Goal: Information Seeking & Learning: Learn about a topic

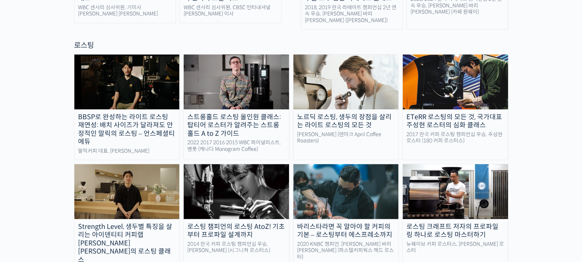
scroll to position [690, 0]
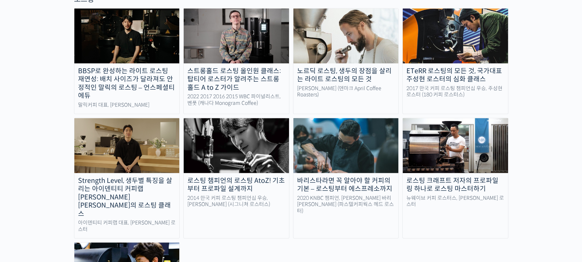
click at [321, 122] on img at bounding box center [345, 145] width 105 height 54
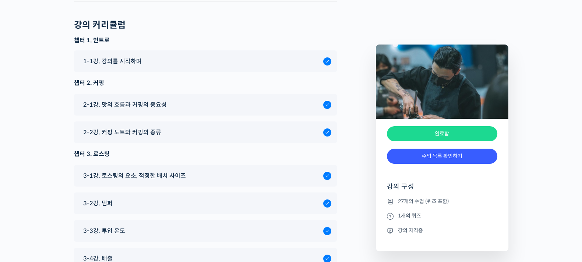
scroll to position [3176, 0]
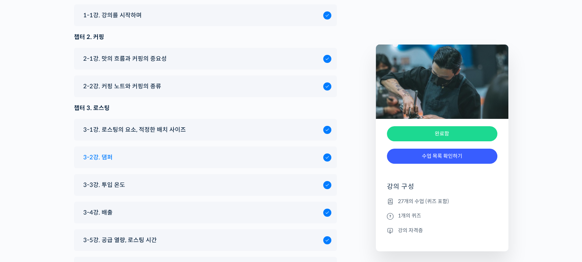
click at [101, 152] on span "3-2강. 댐퍼" at bounding box center [97, 157] width 29 height 10
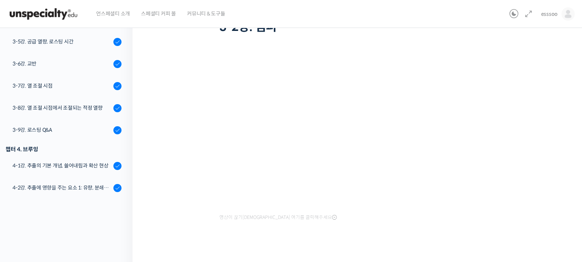
scroll to position [71, 0]
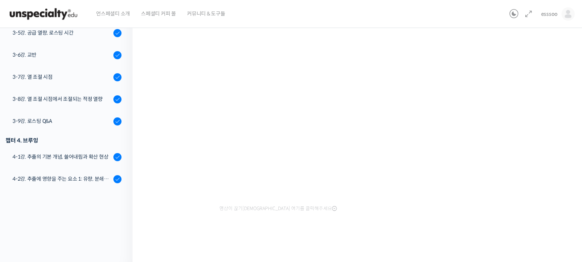
click at [545, 171] on div "바리스타라면 꼭 알아야 할 커피의 기본 – 로스팅부터 에스프레소까지 3-2강. 댐퍼 완료함 수업 5 / 27 완료함 ← 이전 다음 → 3-2강…" at bounding box center [359, 105] width 380 height 286
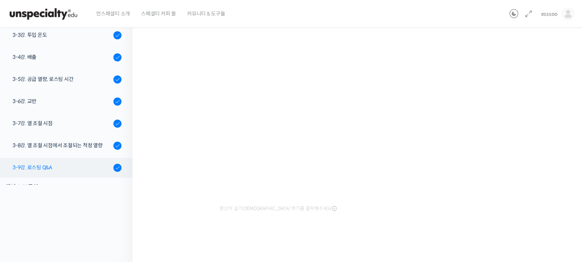
scroll to position [84, 0]
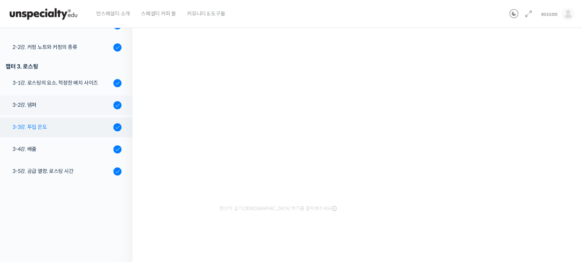
click at [55, 130] on div "3-3강. 투입 온도" at bounding box center [62, 127] width 99 height 8
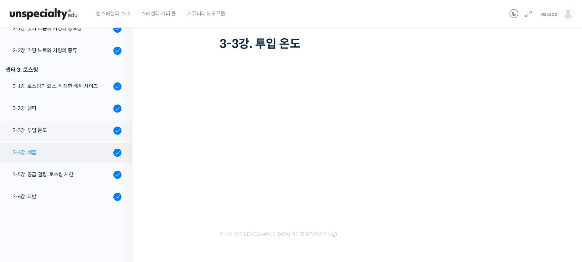
scroll to position [152, 0]
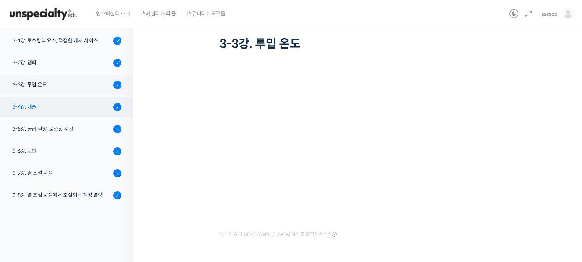
click at [42, 105] on div "3-4강. 배출" at bounding box center [62, 107] width 99 height 8
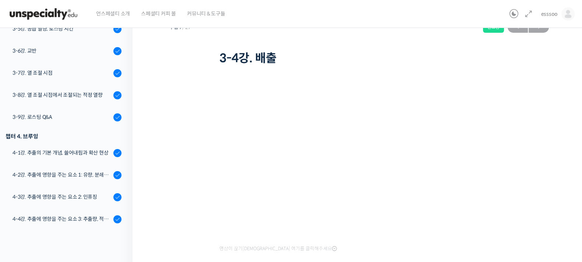
scroll to position [46, 0]
